Goal: Find specific page/section: Find specific page/section

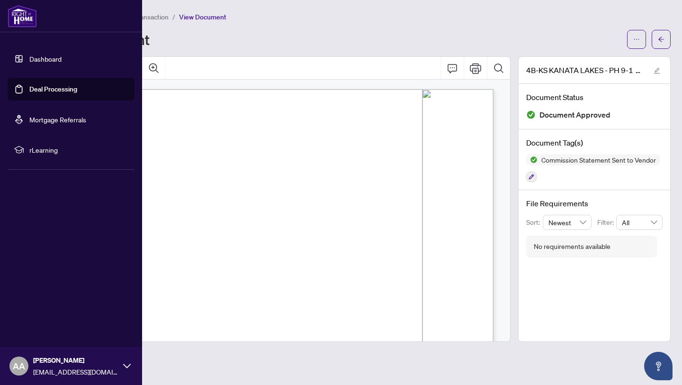
click at [48, 88] on link "Deal Processing" at bounding box center [53, 89] width 48 height 9
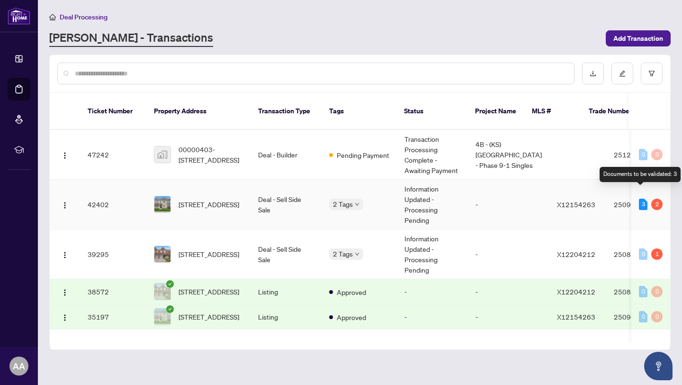
click at [640, 198] on div "3" at bounding box center [643, 203] width 9 height 11
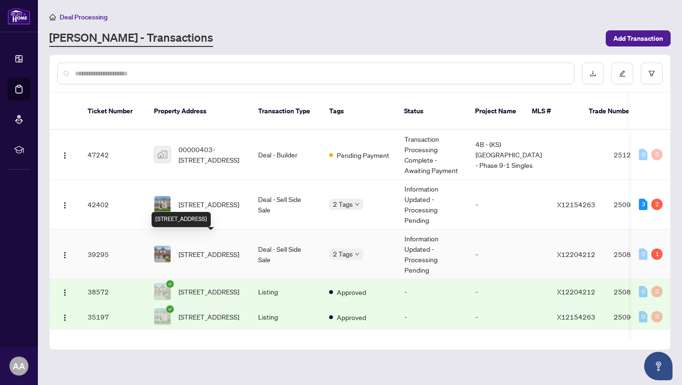
click at [204, 249] on span "538 Remnor Ave, Ottawa, Ontario K2T 0A5, Canada" at bounding box center [209, 254] width 61 height 10
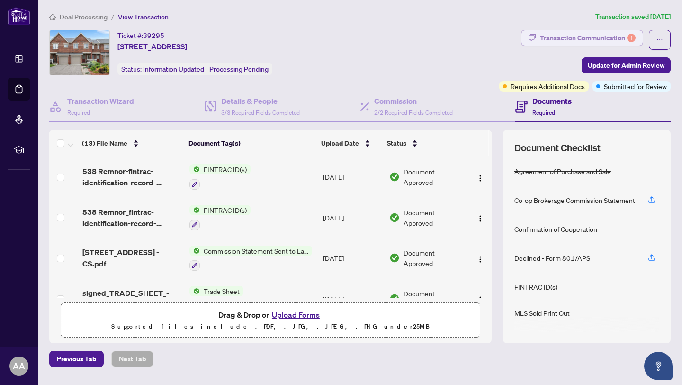
click at [600, 39] on div "Transaction Communication 1" at bounding box center [588, 37] width 96 height 15
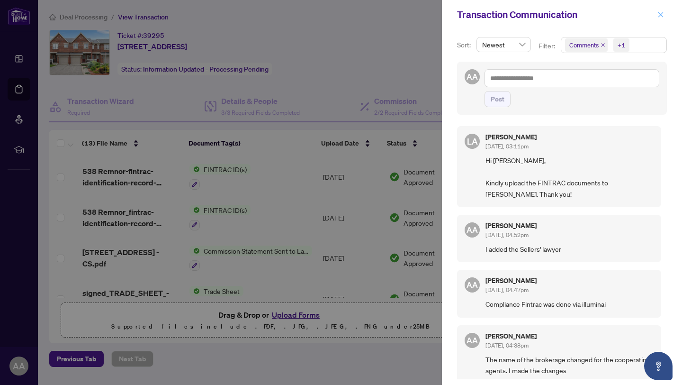
click at [663, 11] on span "button" at bounding box center [660, 14] width 7 height 15
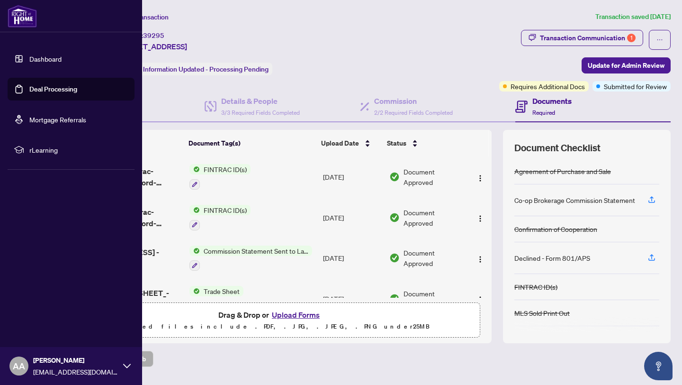
click at [40, 57] on link "Dashboard" at bounding box center [45, 58] width 32 height 9
